Goal: Task Accomplishment & Management: Complete application form

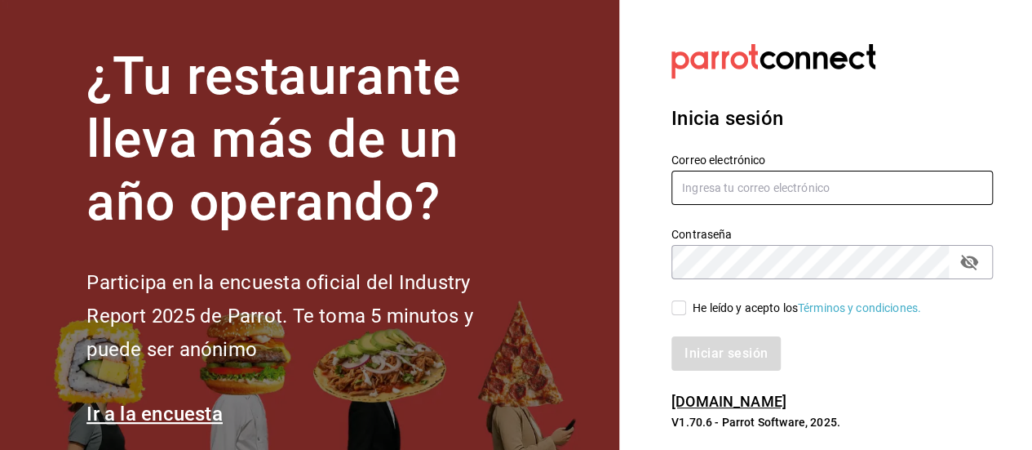
click at [738, 188] on input "text" at bounding box center [831, 188] width 321 height 34
type input "[PERSON_NAME][EMAIL_ADDRESS][DOMAIN_NAME]"
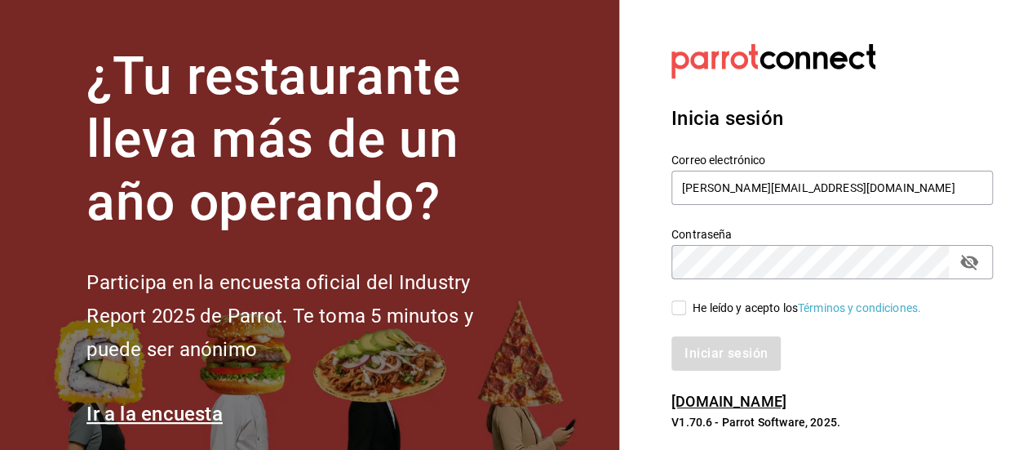
click at [677, 308] on input "He leído y acepto los Términos y condiciones." at bounding box center [678, 307] width 15 height 15
checkbox input "true"
click at [716, 361] on button "Iniciar sesión" at bounding box center [726, 353] width 111 height 34
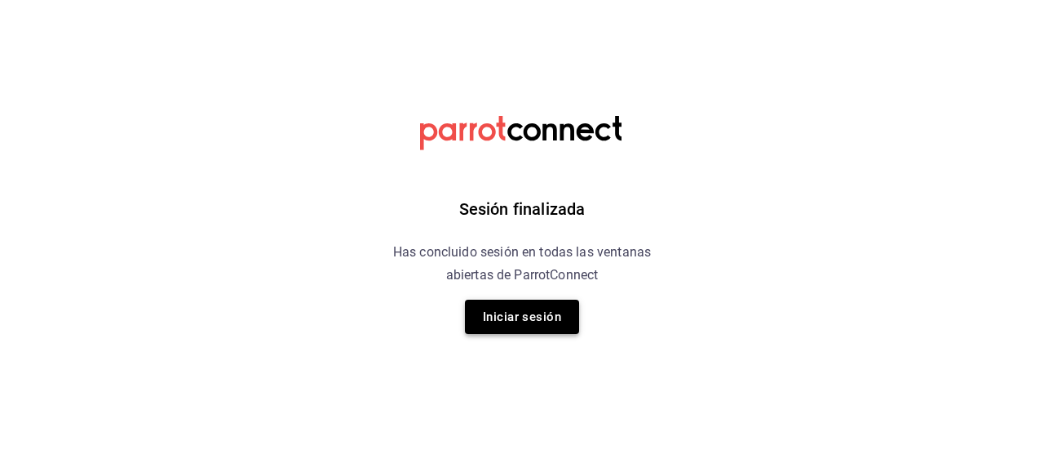
click at [541, 324] on button "Iniciar sesión" at bounding box center [522, 316] width 114 height 34
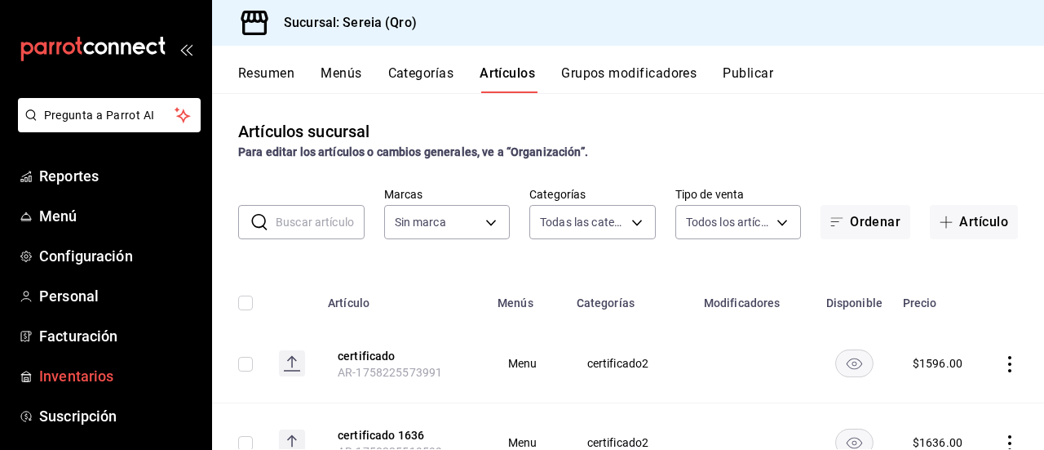
type input "2006e8ab-25de-46ac-9b12-e0f16751f5fe,60b8ec1b-19fc-44ab-b900-b31ad58b3909,f43c5…"
type input "e26cb55a-85e0-41b2-9155-b47575076aeb"
click at [66, 379] on span "Inventarios" at bounding box center [118, 376] width 159 height 22
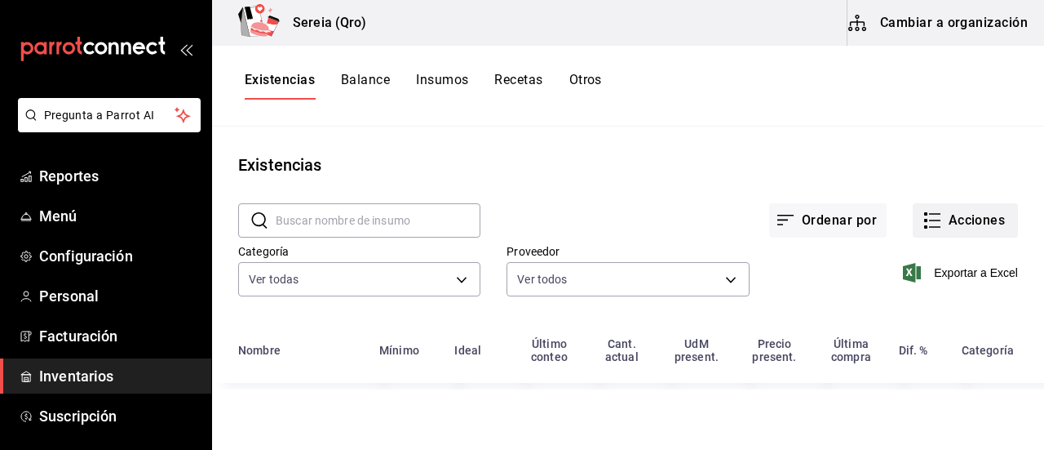
click at [948, 216] on button "Acciones" at bounding box center [965, 220] width 105 height 34
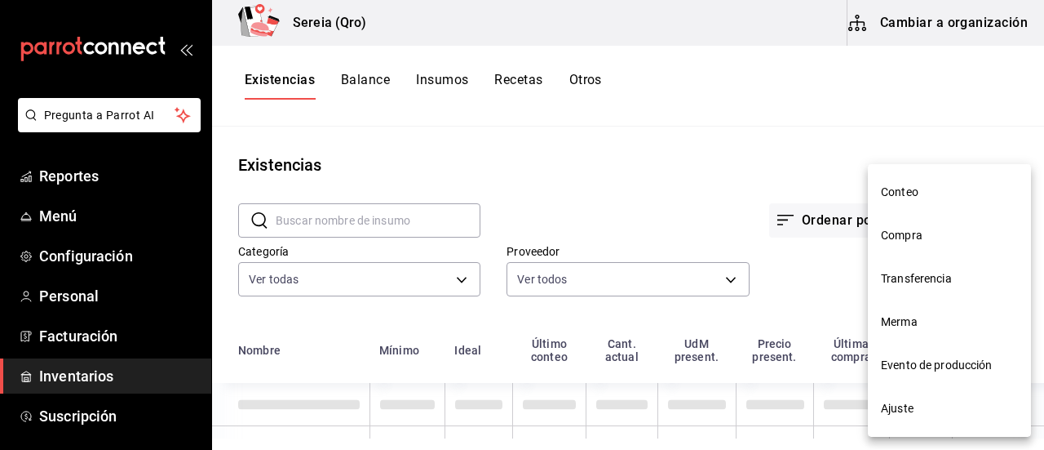
click at [912, 240] on span "Compra" at bounding box center [949, 235] width 137 height 17
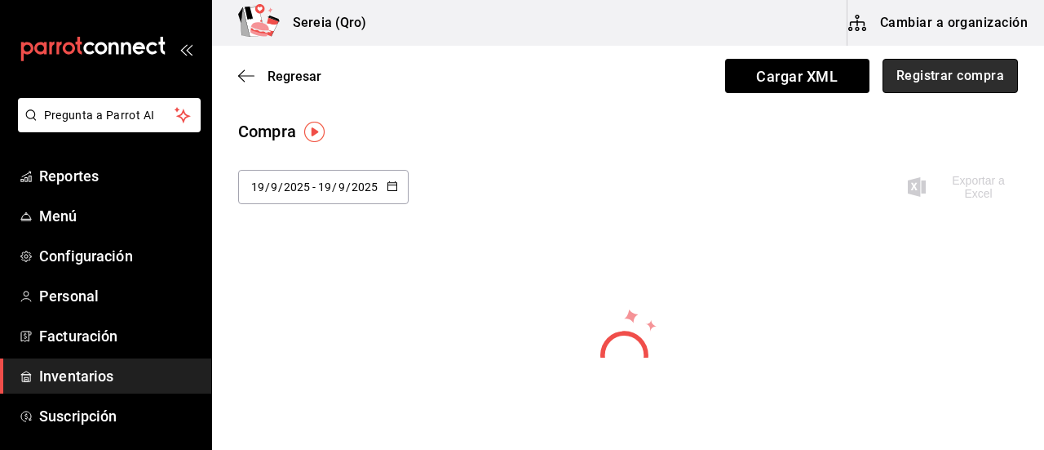
click at [915, 73] on button "Registrar compra" at bounding box center [950, 76] width 135 height 34
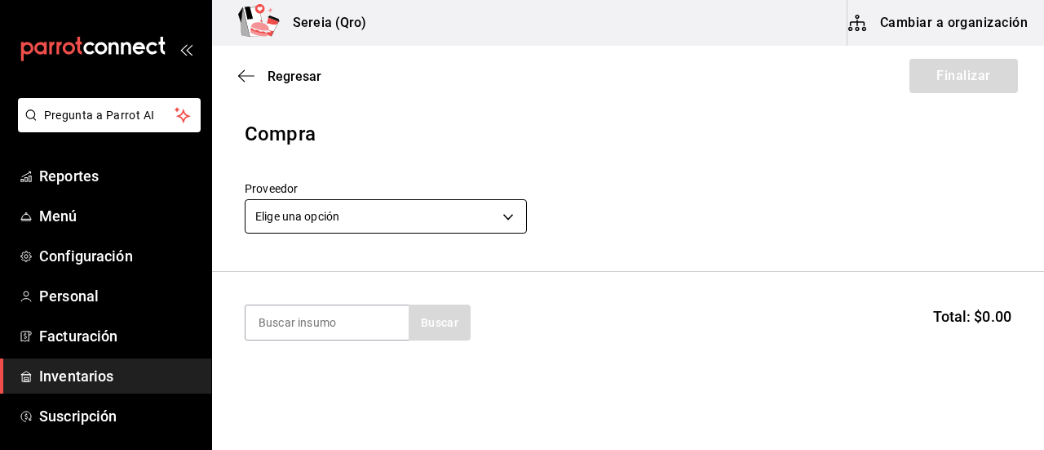
click at [512, 219] on body "Pregunta a Parrot AI Reportes Menú Configuración Personal Facturación Inventari…" at bounding box center [522, 178] width 1044 height 357
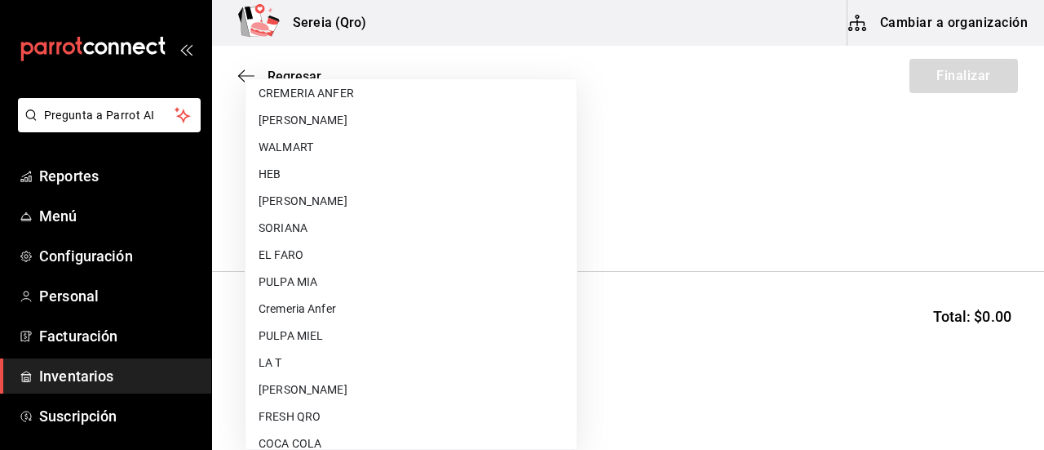
scroll to position [408, 0]
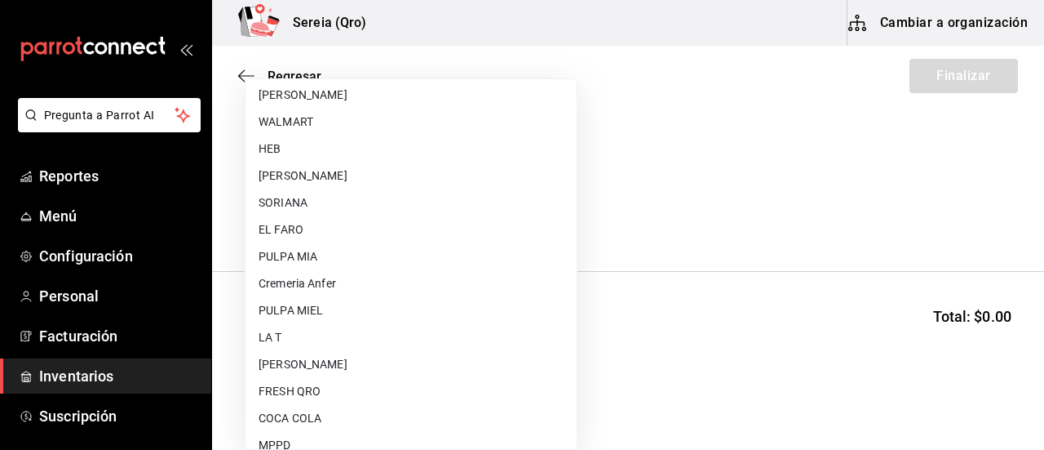
drag, startPoint x: 323, startPoint y: 387, endPoint x: 323, endPoint y: 378, distance: 9.0
click at [325, 387] on li "FRESH QRO" at bounding box center [411, 391] width 331 height 27
type input "a4336be0-b25e-466e-b184-478bab7e2028"
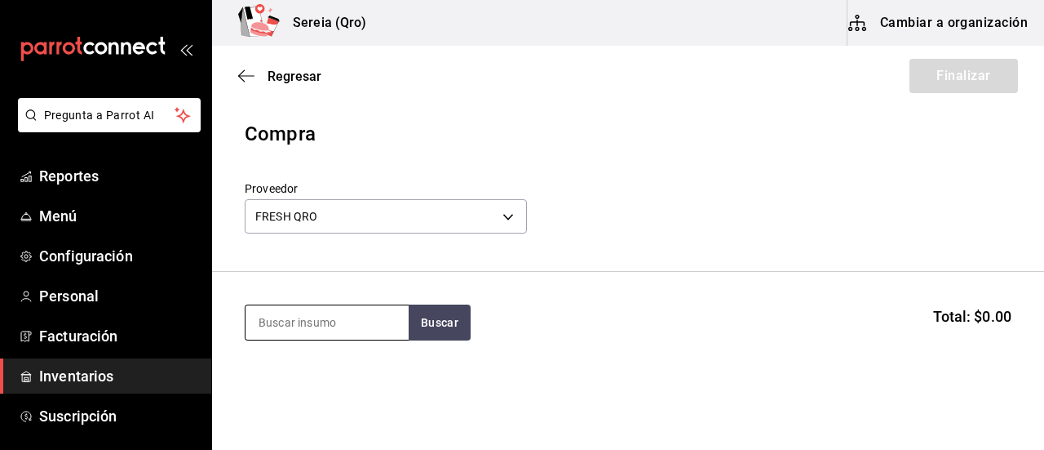
click at [303, 326] on input at bounding box center [327, 322] width 163 height 34
type input "brotes"
click at [444, 334] on button "Buscar" at bounding box center [440, 322] width 62 height 36
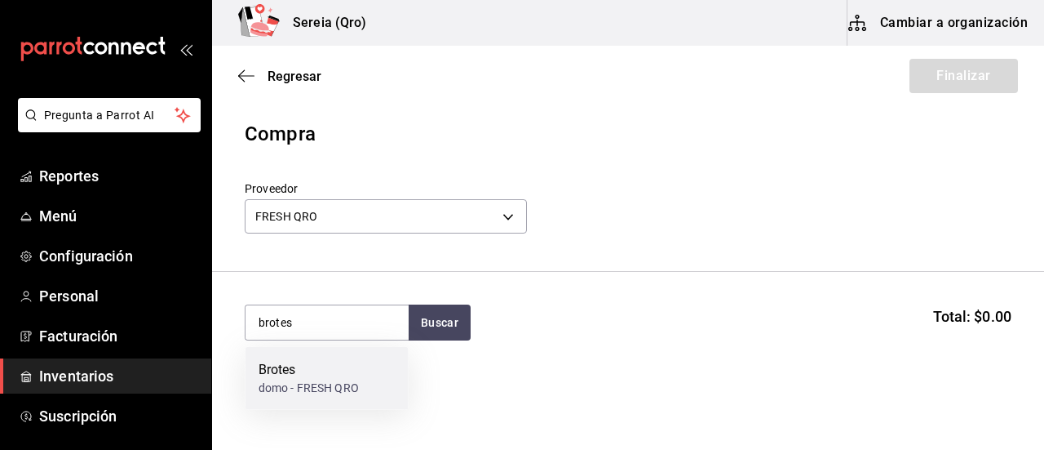
click at [274, 366] on div "Brotes" at bounding box center [309, 370] width 100 height 20
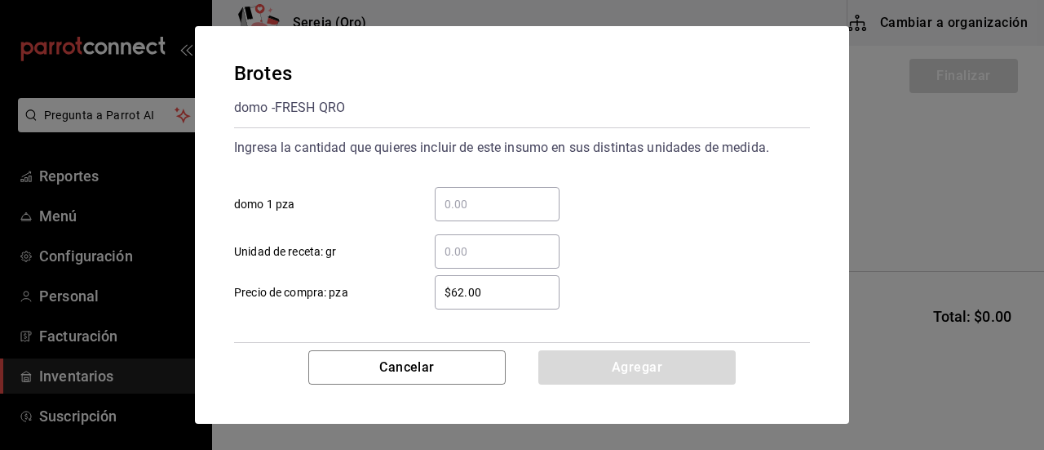
click at [460, 210] on input "​ domo 1 pza" at bounding box center [497, 204] width 125 height 20
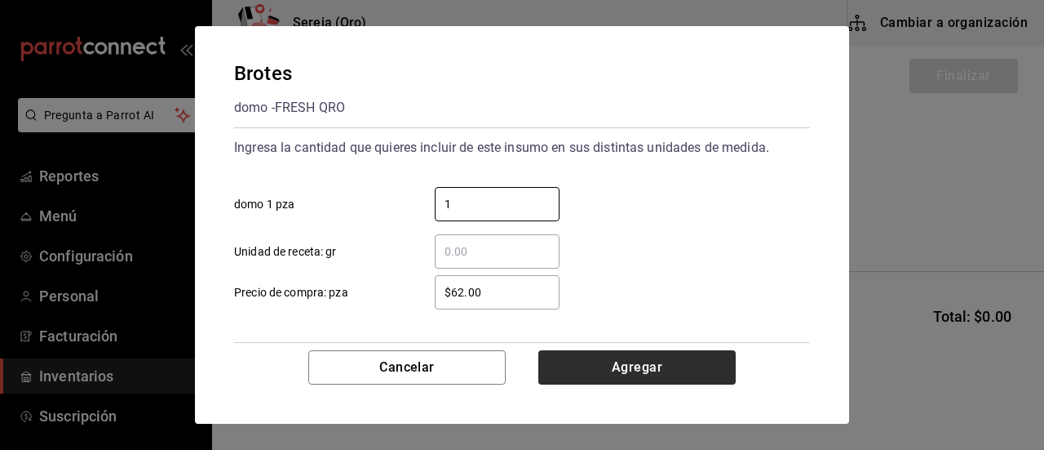
type input "1"
click at [619, 371] on button "Agregar" at bounding box center [636, 367] width 197 height 34
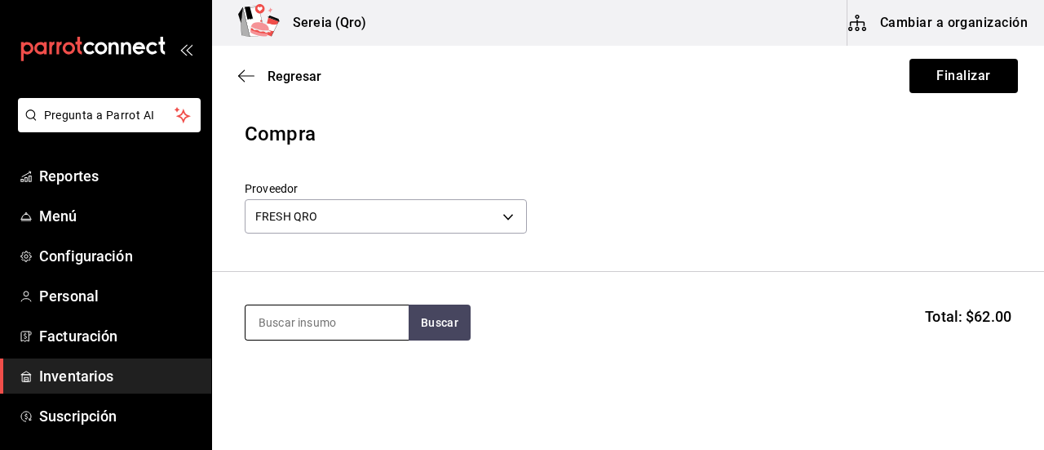
click at [272, 322] on input at bounding box center [327, 322] width 163 height 34
type input "lechug"
click at [442, 326] on button "Buscar" at bounding box center [440, 322] width 62 height 36
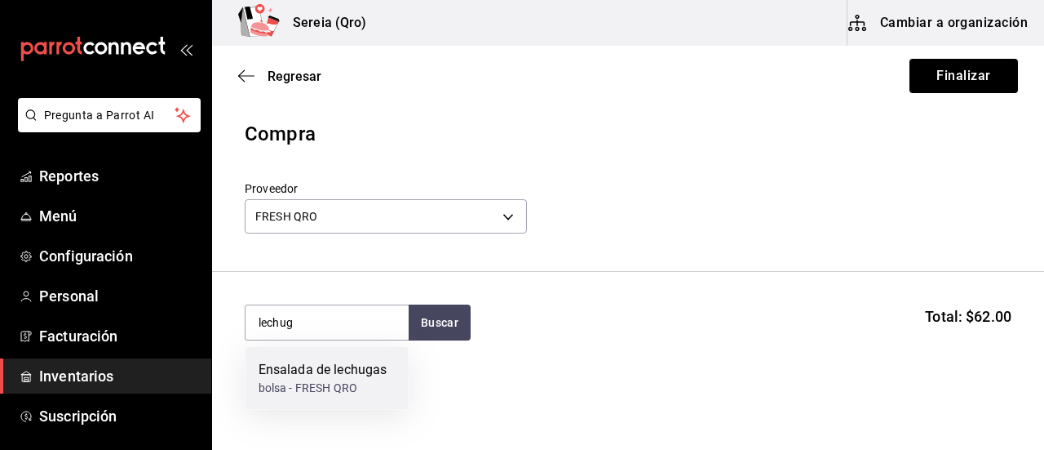
click at [331, 386] on div "bolsa - FRESH QRO" at bounding box center [323, 387] width 129 height 17
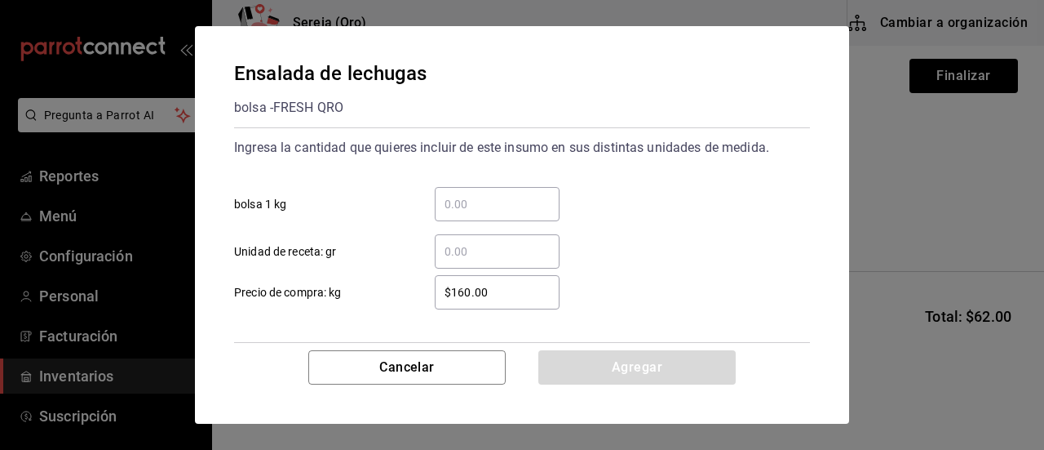
drag, startPoint x: 460, startPoint y: 210, endPoint x: 460, endPoint y: 200, distance: 9.8
click at [460, 210] on input "​ bolsa 1 kg" at bounding box center [497, 204] width 125 height 20
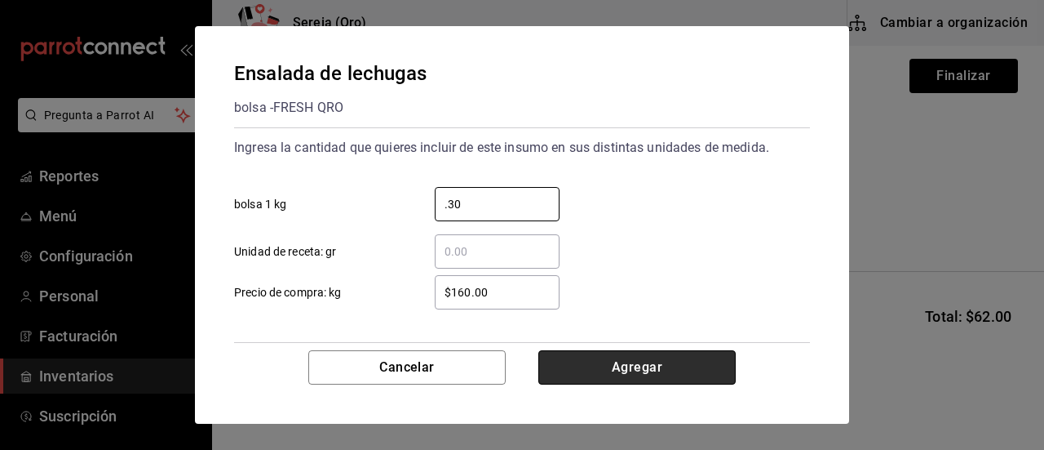
type input "0.30"
click at [631, 373] on button "Agregar" at bounding box center [636, 367] width 197 height 34
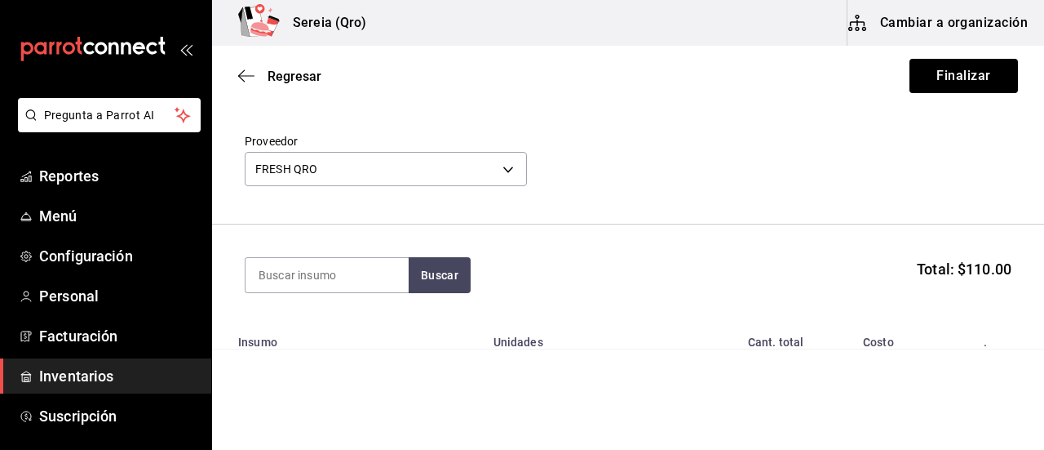
scroll to position [0, 0]
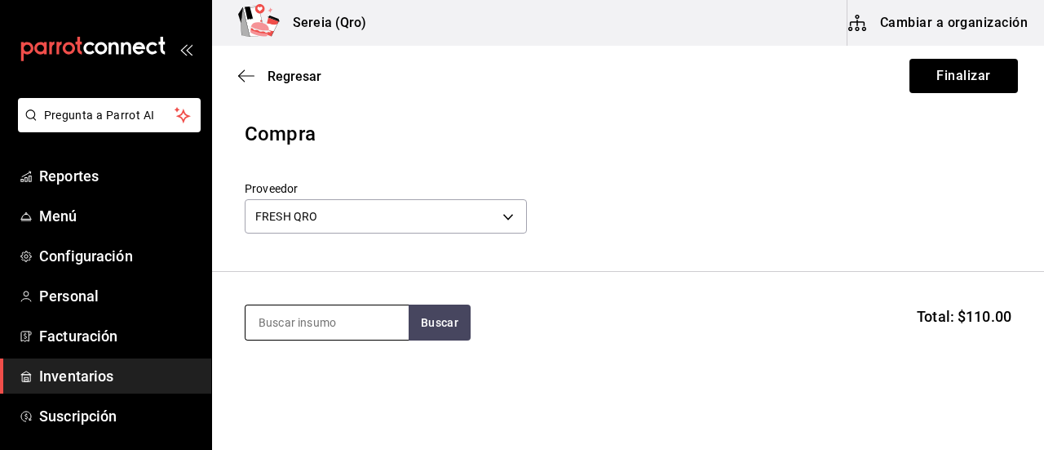
click at [318, 309] on input at bounding box center [327, 322] width 163 height 34
type input "flore"
click at [423, 325] on button "Buscar" at bounding box center [440, 322] width 62 height 36
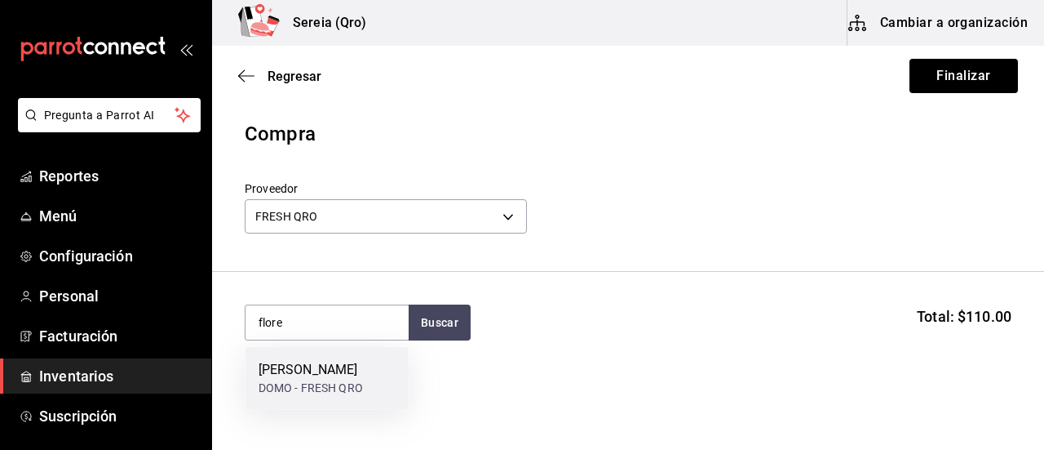
click at [272, 378] on div "FLORES" at bounding box center [311, 370] width 104 height 20
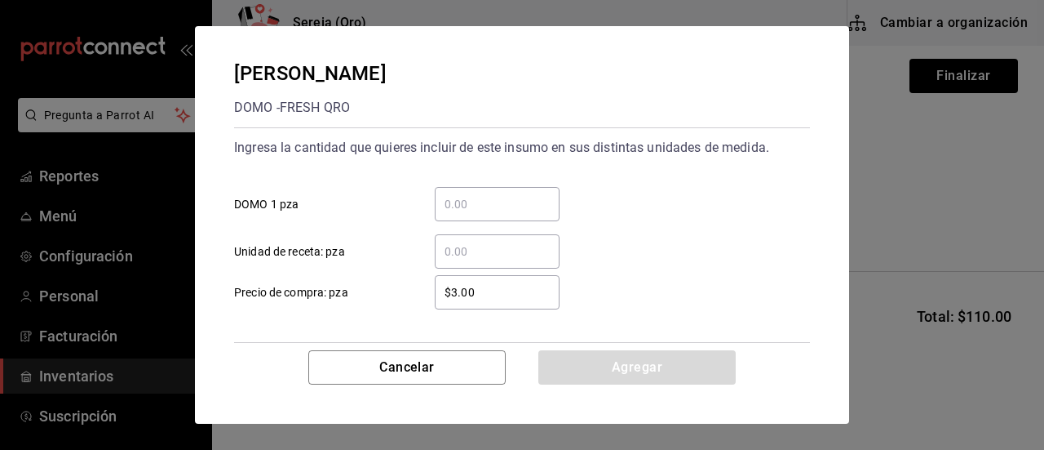
click at [449, 197] on input "​ DOMO 1 pza" at bounding box center [497, 204] width 125 height 20
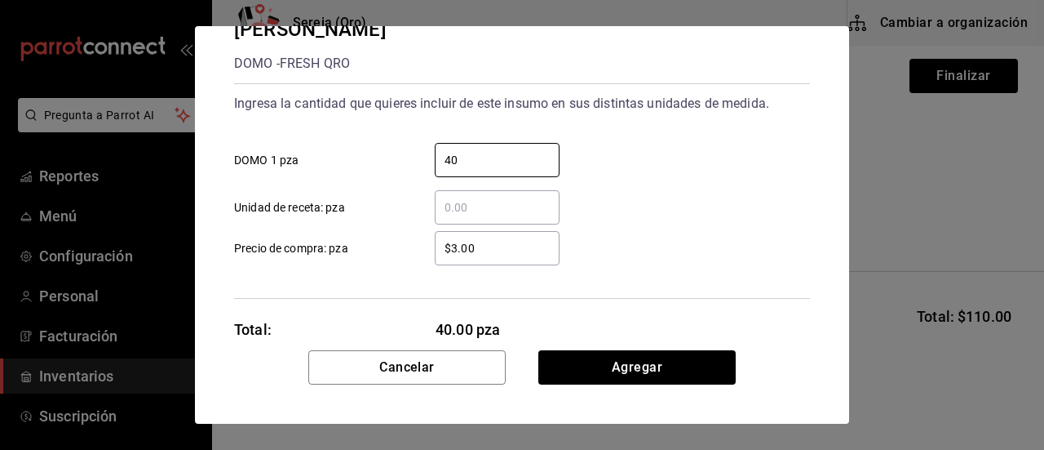
scroll to position [79, 0]
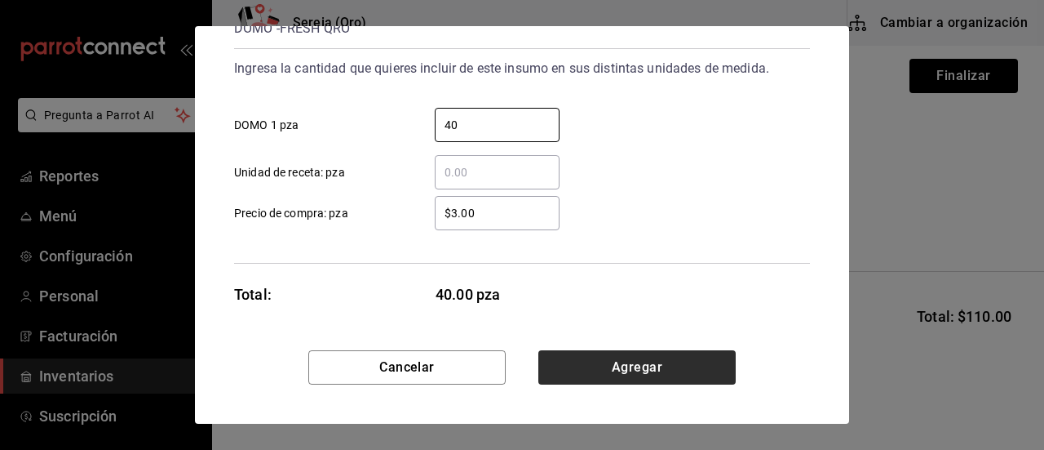
type input "40"
click at [639, 379] on button "Agregar" at bounding box center [636, 367] width 197 height 34
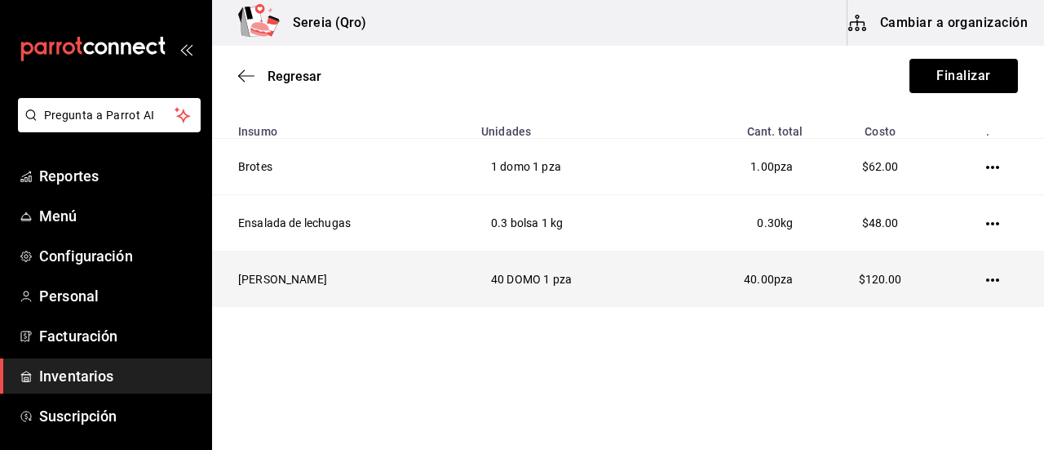
scroll to position [13, 0]
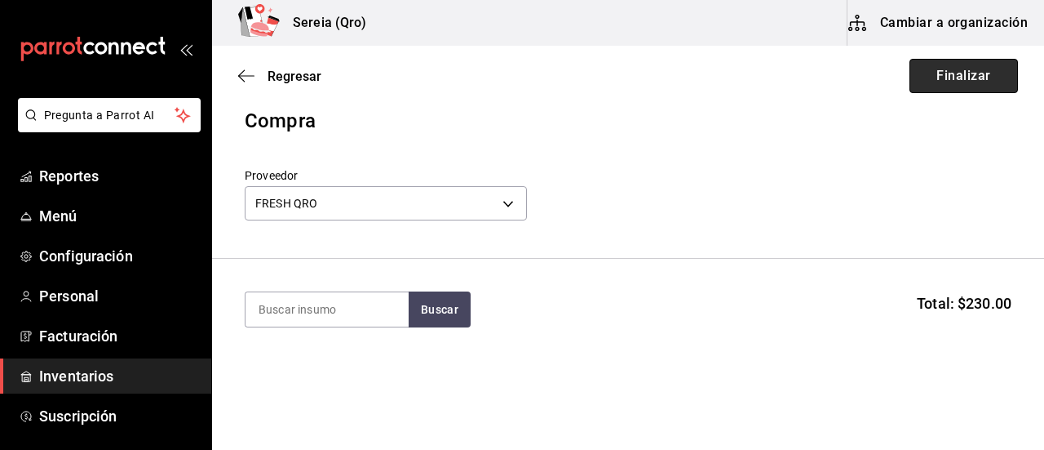
click at [952, 74] on button "Finalizar" at bounding box center [964, 76] width 109 height 34
